Goal: Check status: Check status

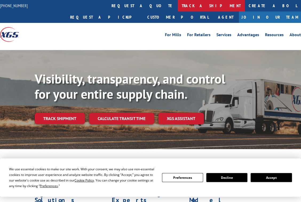
click at [178, 6] on link "track a shipment" at bounding box center [211, 5] width 67 height 11
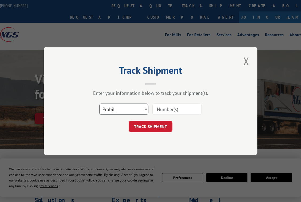
click at [140, 108] on select "Select category... Probill BOL PO" at bounding box center [123, 109] width 49 height 11
select select "bol"
click at [99, 104] on select "Select category... Probill BOL PO" at bounding box center [123, 109] width 49 height 11
click at [169, 112] on input at bounding box center [176, 109] width 49 height 11
type input "2815301"
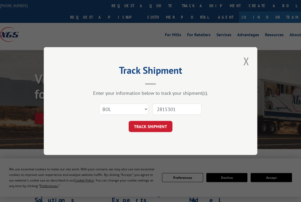
click button "TRACK SHIPMENT" at bounding box center [150, 126] width 44 height 11
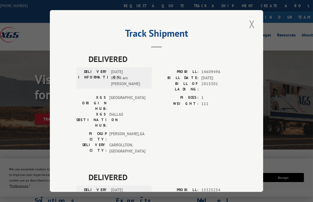
click at [249, 19] on button "Close modal" at bounding box center [251, 24] width 9 height 15
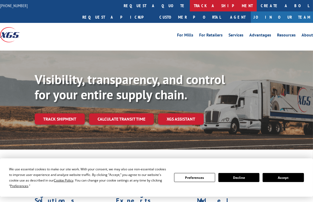
click at [190, 7] on link "track a shipment" at bounding box center [223, 5] width 67 height 11
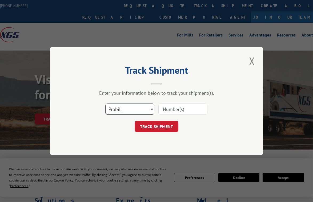
click at [140, 110] on select "Select category... Probill BOL PO" at bounding box center [129, 109] width 49 height 11
select select "po"
click at [105, 104] on select "Select category... Probill BOL PO" at bounding box center [129, 109] width 49 height 11
click at [184, 107] on input at bounding box center [182, 109] width 49 height 11
type input "293212087"
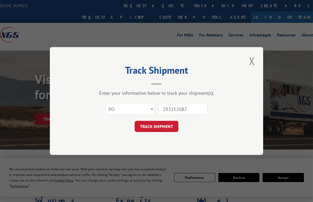
click button "TRACK SHIPMENT" at bounding box center [157, 126] width 44 height 11
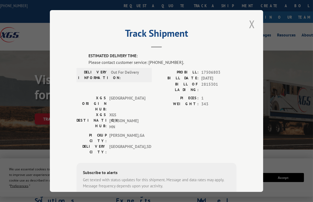
click at [249, 21] on button "Close modal" at bounding box center [251, 24] width 9 height 15
